Goal: Navigation & Orientation: Find specific page/section

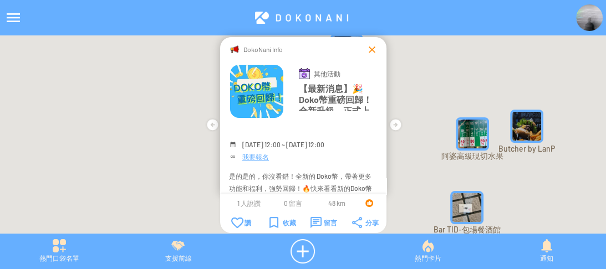
click at [370, 44] on div at bounding box center [372, 49] width 11 height 11
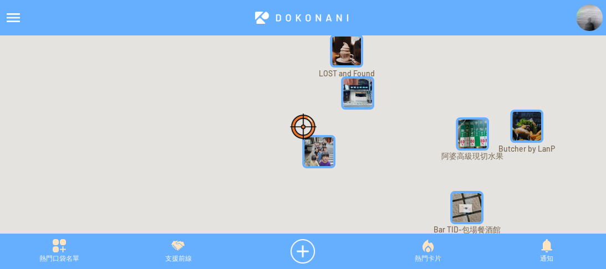
click at [11, 22] on div at bounding box center [13, 17] width 27 height 27
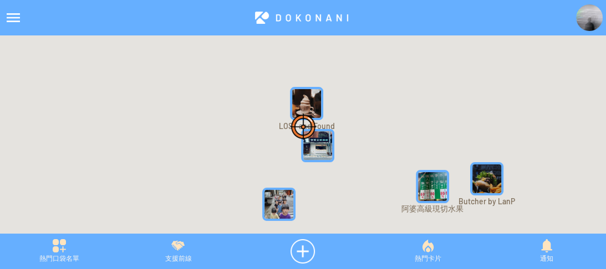
drag, startPoint x: 428, startPoint y: 86, endPoint x: 384, endPoint y: 144, distance: 72.0
click at [384, 144] on div at bounding box center [303, 140] width 606 height 210
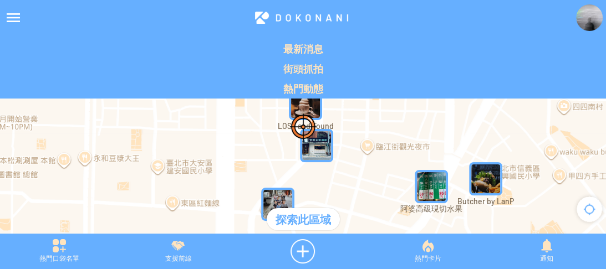
click at [6, 16] on div at bounding box center [13, 17] width 27 height 27
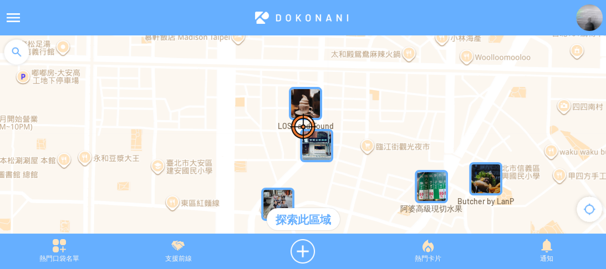
click at [9, 44] on div at bounding box center [16, 51] width 33 height 33
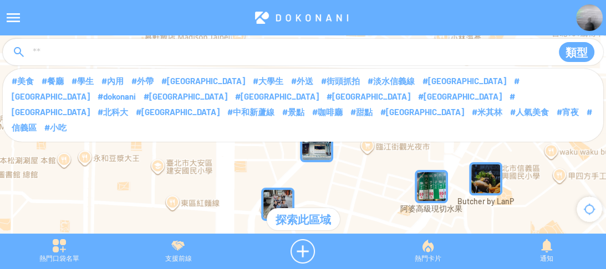
click at [71, 51] on input at bounding box center [288, 52] width 512 height 21
type input "****"
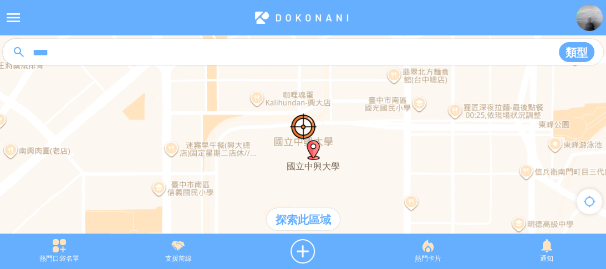
click at [308, 217] on div "探索此區域" at bounding box center [303, 219] width 73 height 22
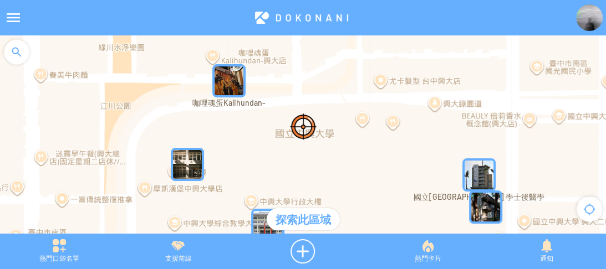
click at [224, 77] on img "iIlMEahXrxOMapIcon" at bounding box center [228, 80] width 33 height 33
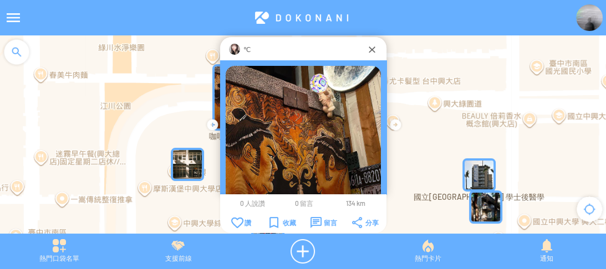
click at [233, 47] on img at bounding box center [234, 49] width 11 height 11
